Goal: Task Accomplishment & Management: Manage account settings

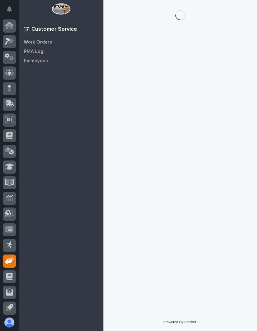
scroll to position [1, 0]
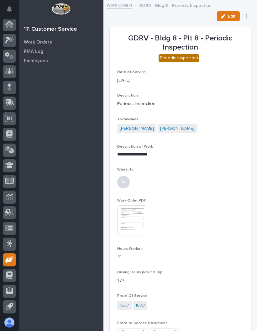
click at [4, 264] on div at bounding box center [9, 259] width 13 height 13
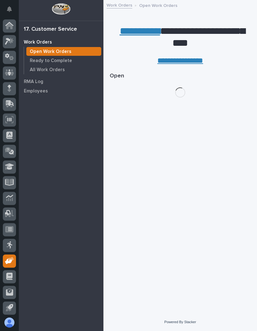
scroll to position [1, 0]
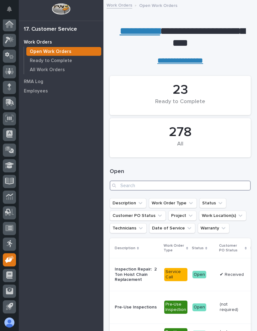
click at [213, 185] on input "Search" at bounding box center [180, 185] width 141 height 10
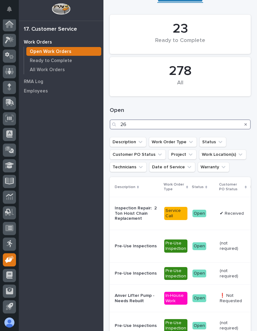
scroll to position [94, 0]
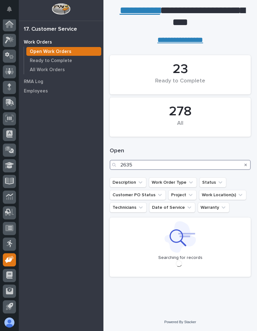
scroll to position [25, 0]
type input "26351"
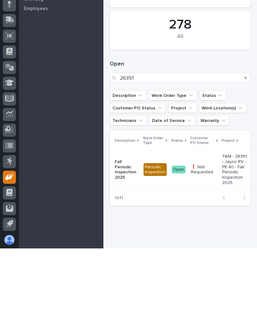
click at [220, 233] on td "T&M - 26351 - Jayco RV - Plt 40 - Fall Periodic Inspection 2025" at bounding box center [235, 252] width 31 height 38
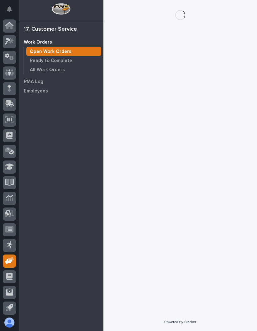
scroll to position [1, 0]
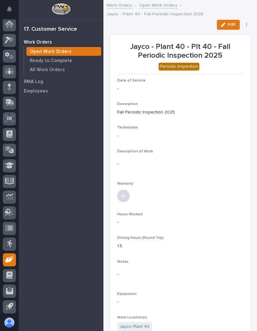
click at [227, 17] on div "Work Orders Open Work Orders Jayco - Plant 40 - Fall Periodic Inspection 2025" at bounding box center [180, 9] width 154 height 17
click at [228, 23] on span "Edit" at bounding box center [232, 25] width 8 height 6
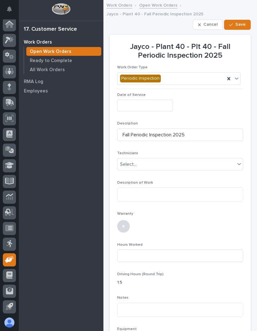
click at [156, 102] on input "text" at bounding box center [145, 106] width 56 height 12
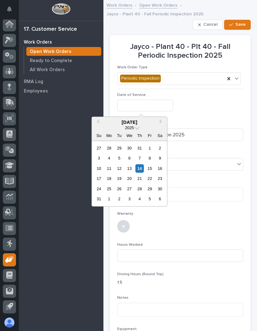
click at [140, 168] on div "14" at bounding box center [139, 168] width 8 height 8
type input "**********"
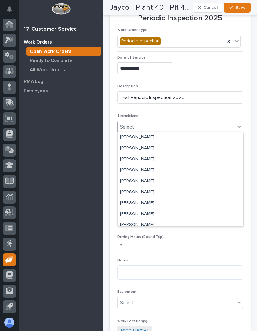
scroll to position [36, 0]
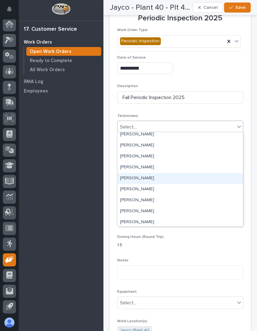
click at [175, 175] on div "[PERSON_NAME]" at bounding box center [180, 178] width 125 height 11
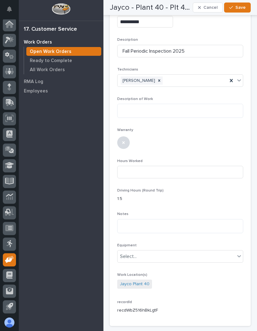
scroll to position [83, 0]
click at [180, 170] on input at bounding box center [180, 172] width 126 height 13
type input "3"
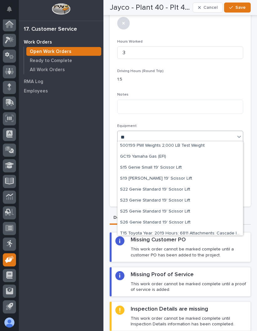
scroll to position [35, 0]
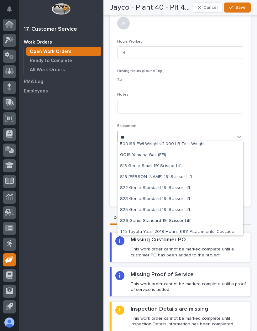
click at [171, 175] on div "S19 [PERSON_NAME] 19' Scissor Lift" at bounding box center [180, 177] width 125 height 11
type input "**"
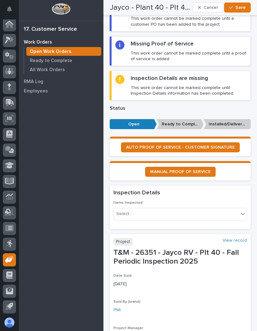
scroll to position [438, 0]
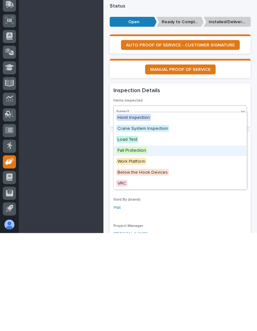
click at [140, 245] on span "Fall Protection" at bounding box center [131, 248] width 31 height 7
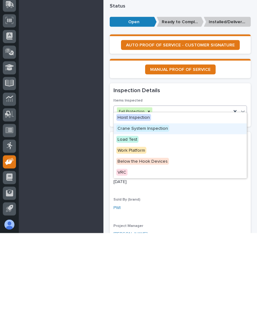
click at [159, 223] on span "Crane System Inspection" at bounding box center [142, 226] width 53 height 7
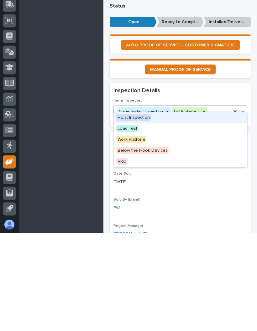
click at [158, 210] on div "Hoist Inspection" at bounding box center [180, 215] width 133 height 11
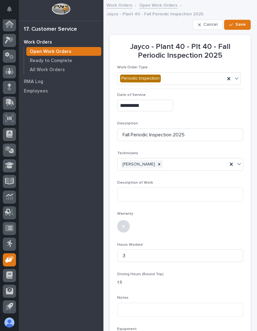
scroll to position [0, 0]
click at [238, 20] on button "Save" at bounding box center [237, 25] width 27 height 10
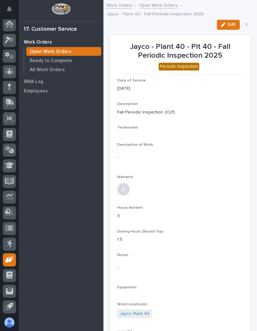
click at [250, 23] on button "button" at bounding box center [246, 25] width 9 height 4
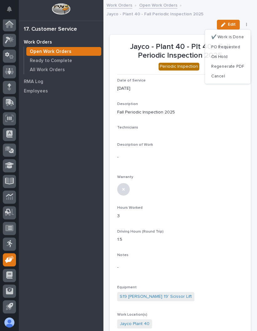
click at [226, 120] on div "Date of Service [DATE] Description Fall Periodic Inspection 2025 Technicians De…" at bounding box center [180, 218] width 126 height 280
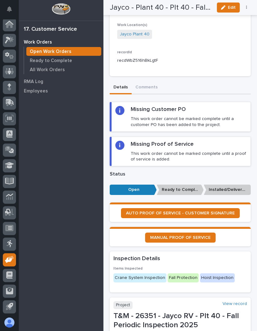
scroll to position [289, 0]
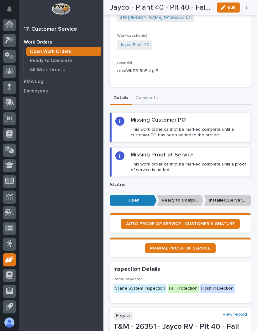
click at [226, 222] on span "AUTO PROOF OF SERVICE - CUSTOMER SIGNATURE" at bounding box center [180, 224] width 109 height 4
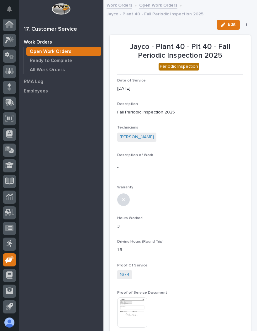
scroll to position [0, 0]
click at [247, 23] on button "button" at bounding box center [246, 25] width 9 height 4
click at [234, 34] on span "✔️ Work is Done" at bounding box center [227, 38] width 34 height 8
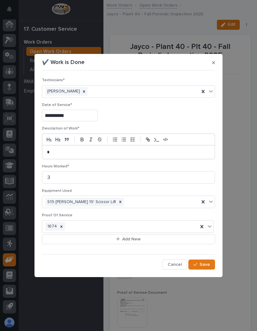
click at [201, 261] on button "Save" at bounding box center [201, 264] width 27 height 10
click at [206, 265] on span "Save" at bounding box center [205, 265] width 10 height 6
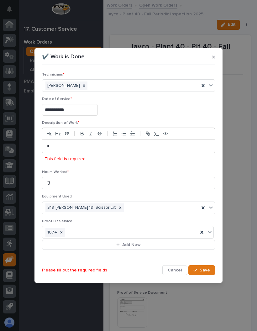
click at [85, 137] on button "button" at bounding box center [82, 134] width 9 height 8
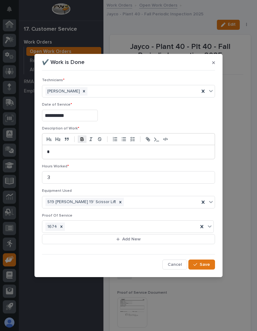
click at [65, 151] on p "*" at bounding box center [128, 152] width 163 height 6
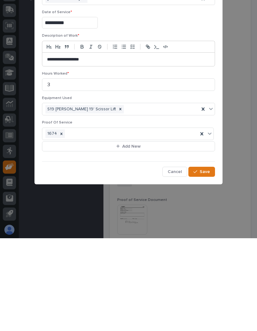
click at [205, 262] on span "Save" at bounding box center [205, 265] width 10 height 6
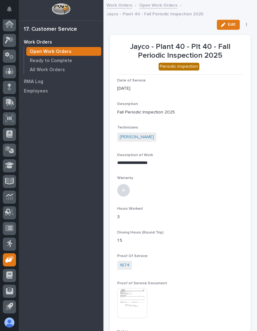
click at [247, 23] on button "button" at bounding box center [246, 25] width 9 height 4
click at [240, 109] on p "Fall Periodic Inspection 2025" at bounding box center [180, 112] width 126 height 7
